Goal: Find specific page/section: Find specific page/section

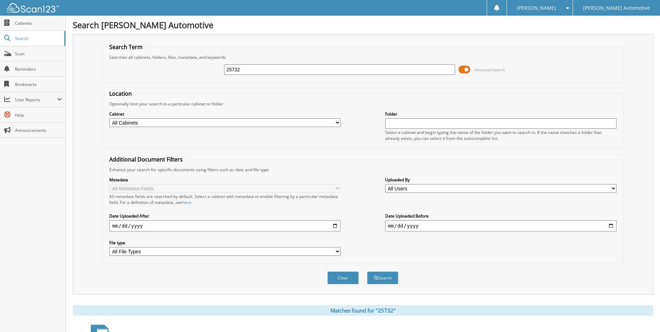
click at [235, 66] on input "25732" at bounding box center [339, 69] width 231 height 10
type input "1003051"
click at [367, 272] on button "Search" at bounding box center [382, 278] width 31 height 13
click at [464, 71] on span at bounding box center [465, 69] width 12 height 10
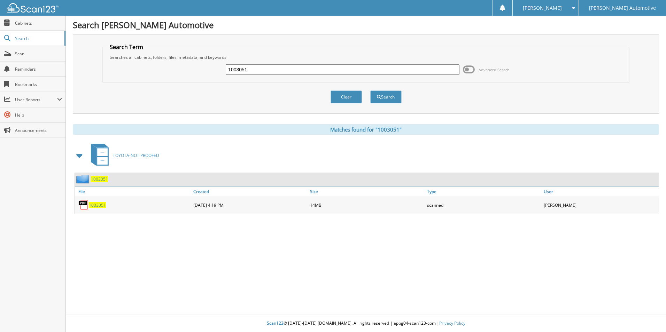
click at [105, 208] on span "1003051" at bounding box center [97, 205] width 17 height 6
